Goal: Information Seeking & Learning: Learn about a topic

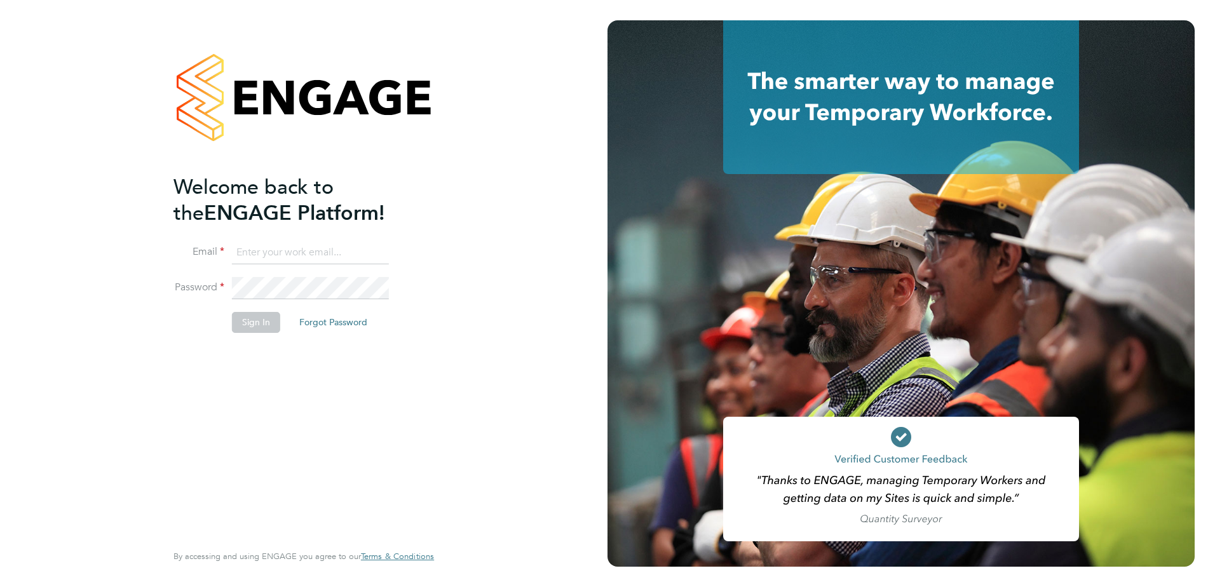
type input "[PERSON_NAME][EMAIL_ADDRESS][PERSON_NAME][DOMAIN_NAME]"
click at [256, 320] on button "Sign In" at bounding box center [256, 322] width 48 height 20
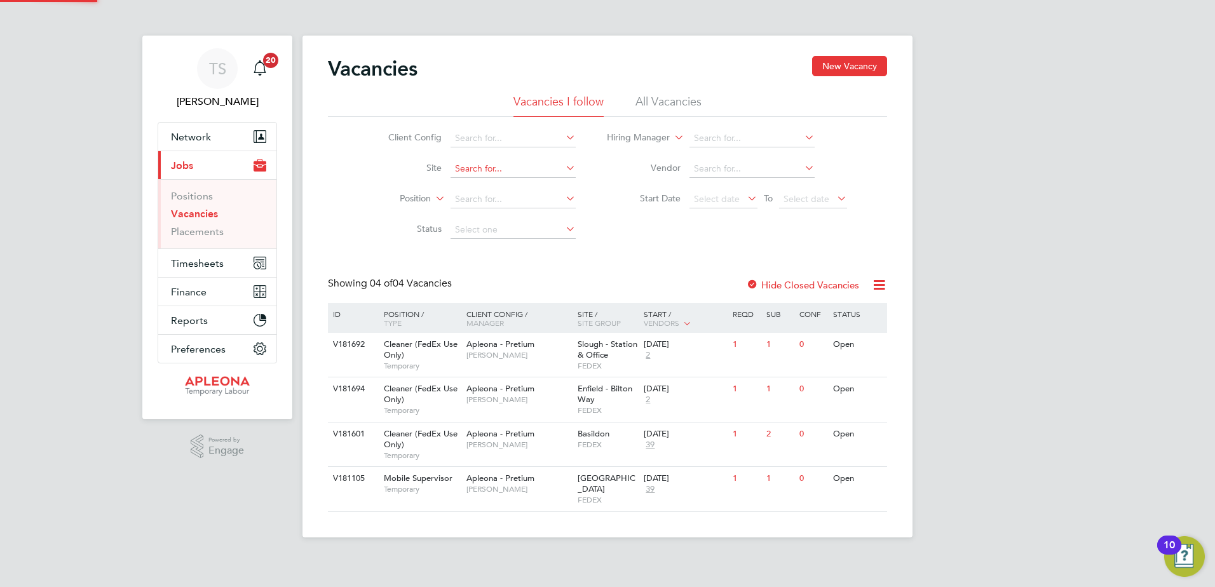
click at [475, 173] on input at bounding box center [513, 169] width 125 height 18
click at [478, 183] on b "Marston" at bounding box center [491, 186] width 74 height 11
type input "Marston Gate Hub"
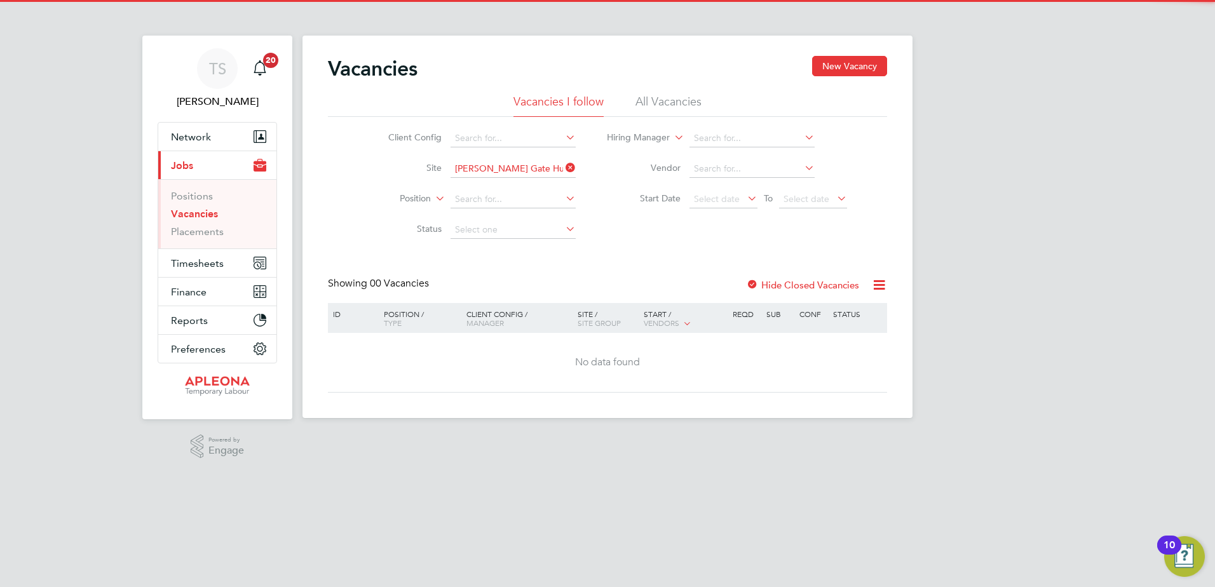
click at [810, 286] on label "Hide Closed Vacancies" at bounding box center [802, 285] width 113 height 12
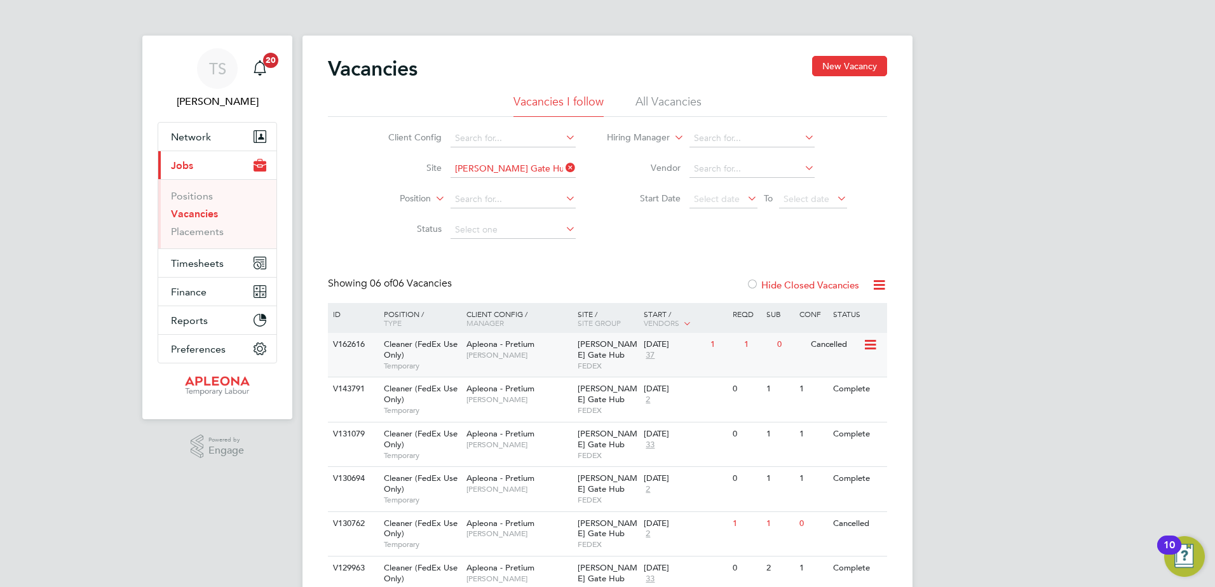
click at [611, 349] on span "Marston Gate Hub" at bounding box center [608, 350] width 60 height 22
